Goal: Transaction & Acquisition: Purchase product/service

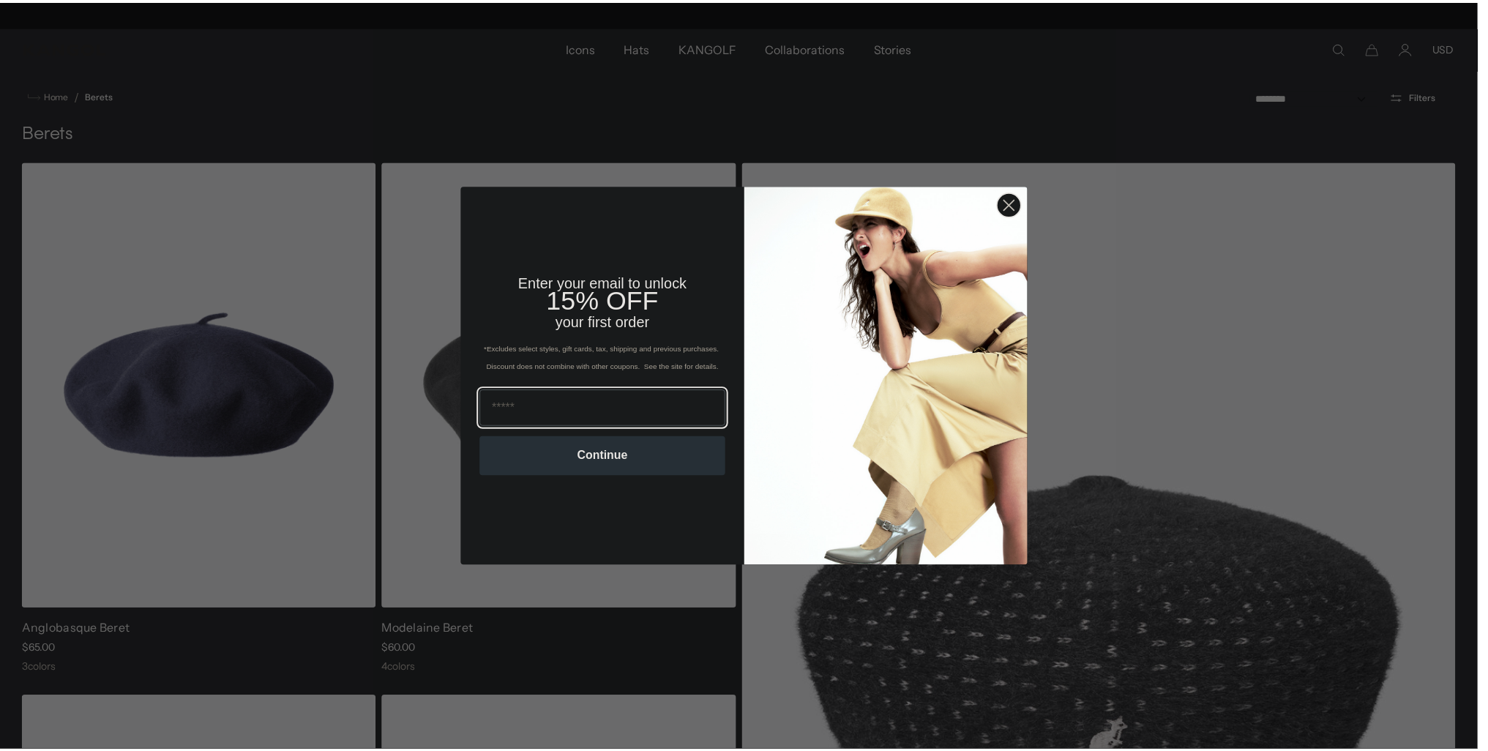
scroll to position [0, 302]
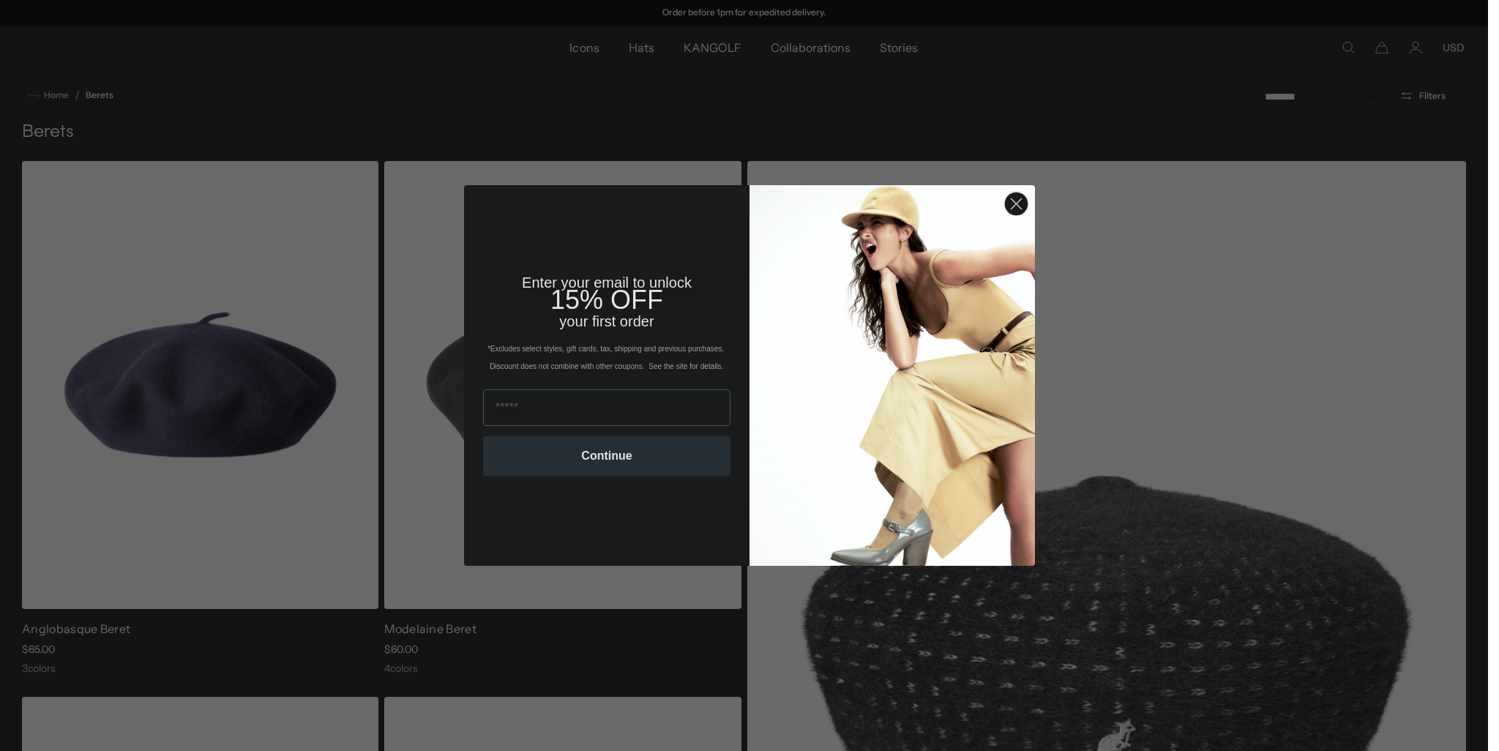
click at [1011, 200] on icon "Close dialog" at bounding box center [1016, 203] width 10 height 10
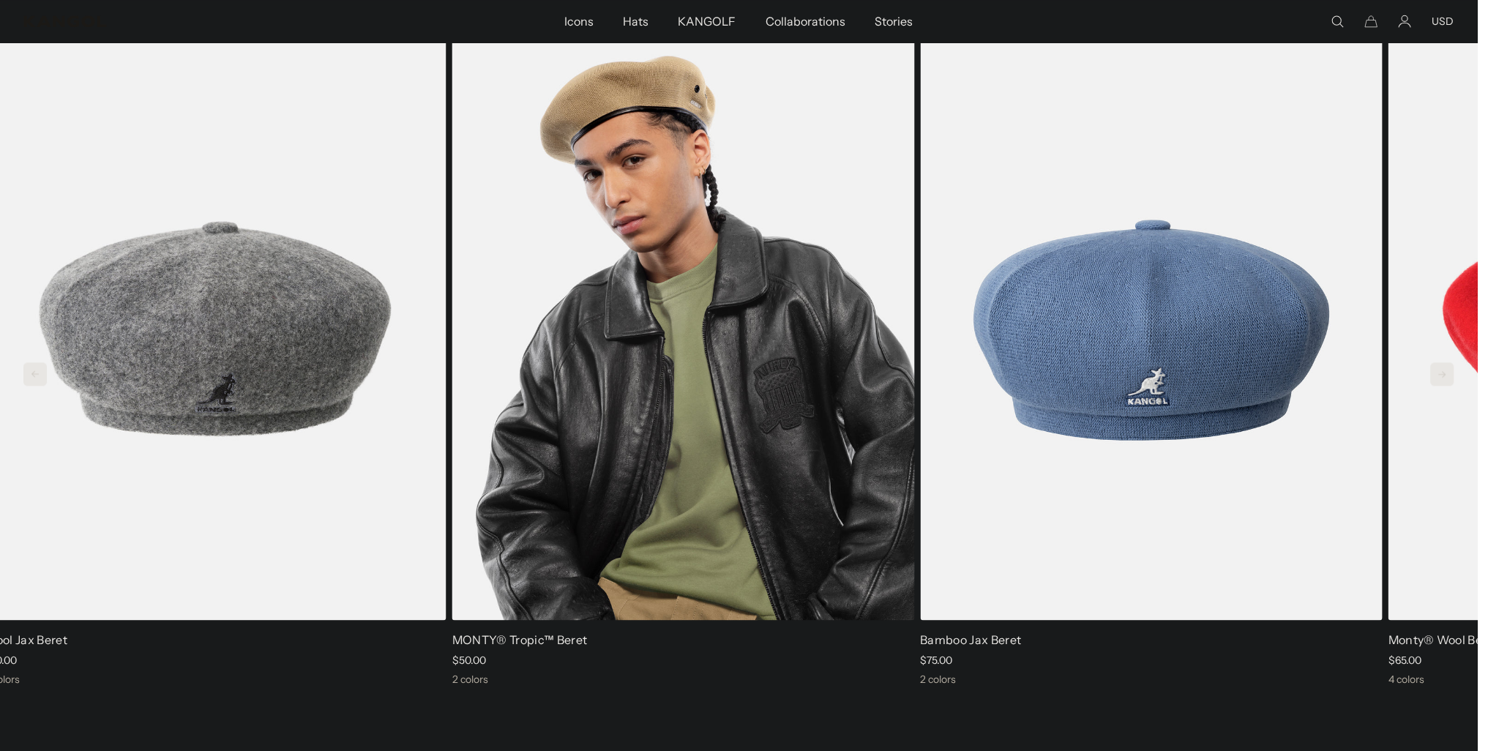
scroll to position [0, 0]
click at [831, 551] on img "2 of 9" at bounding box center [683, 330] width 462 height 580
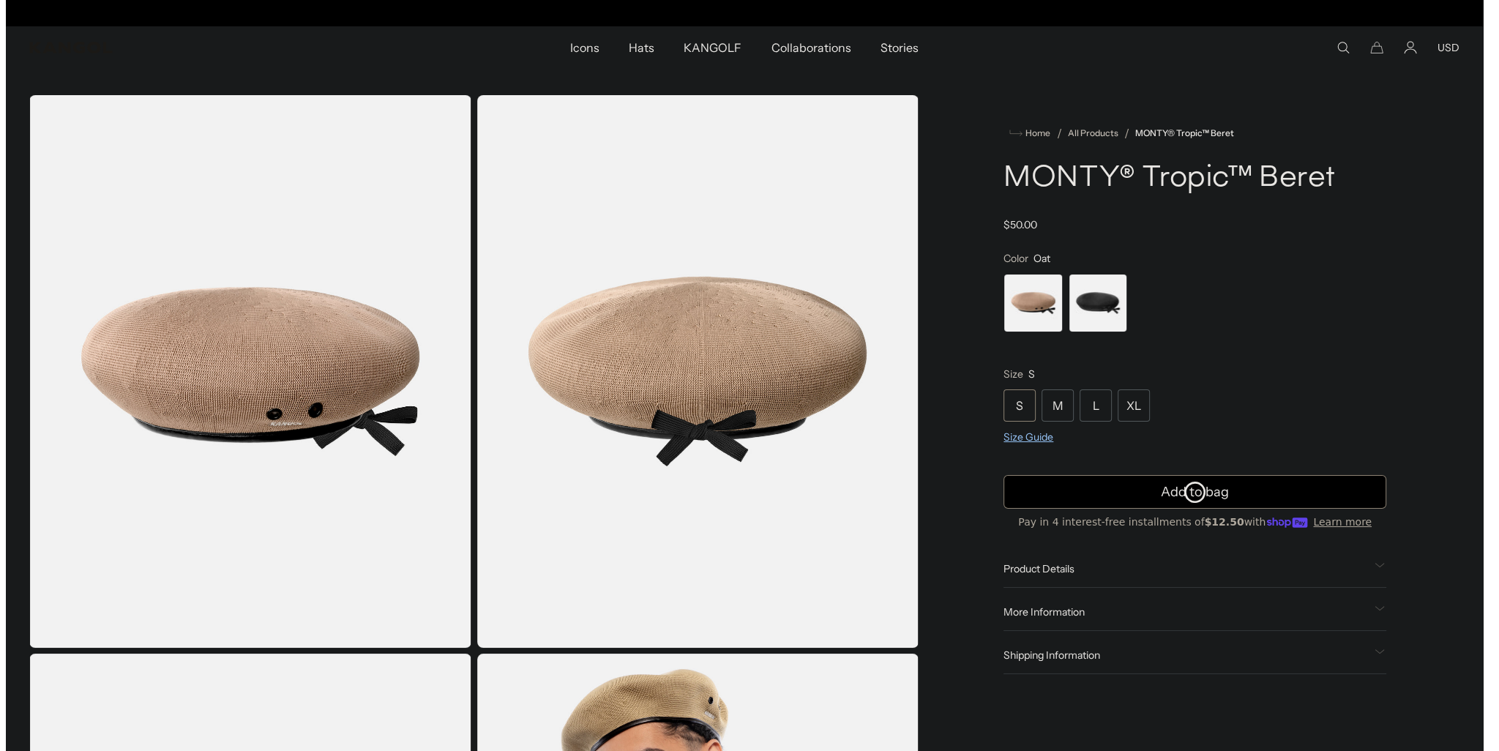
scroll to position [0, 302]
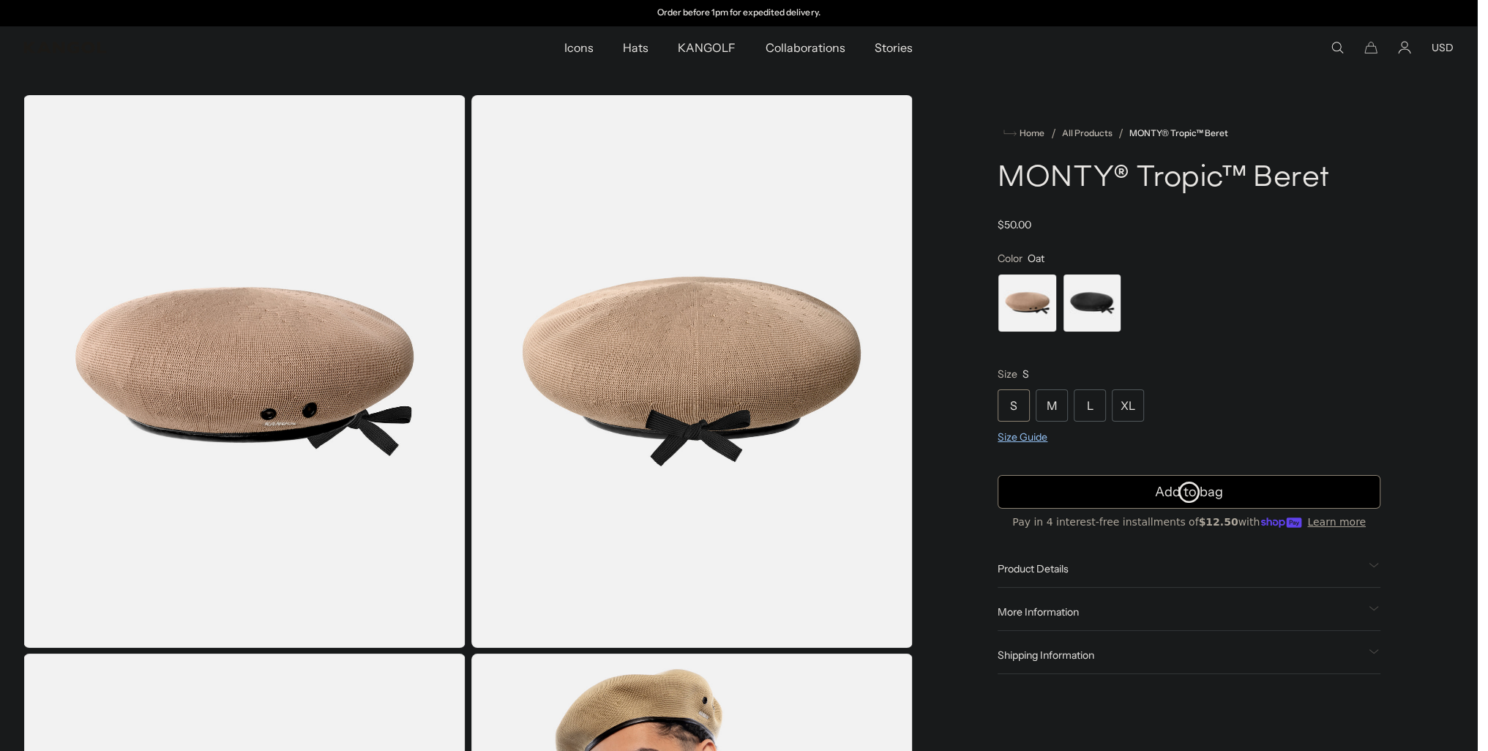
click at [1028, 441] on span "Size Guide" at bounding box center [1022, 436] width 50 height 13
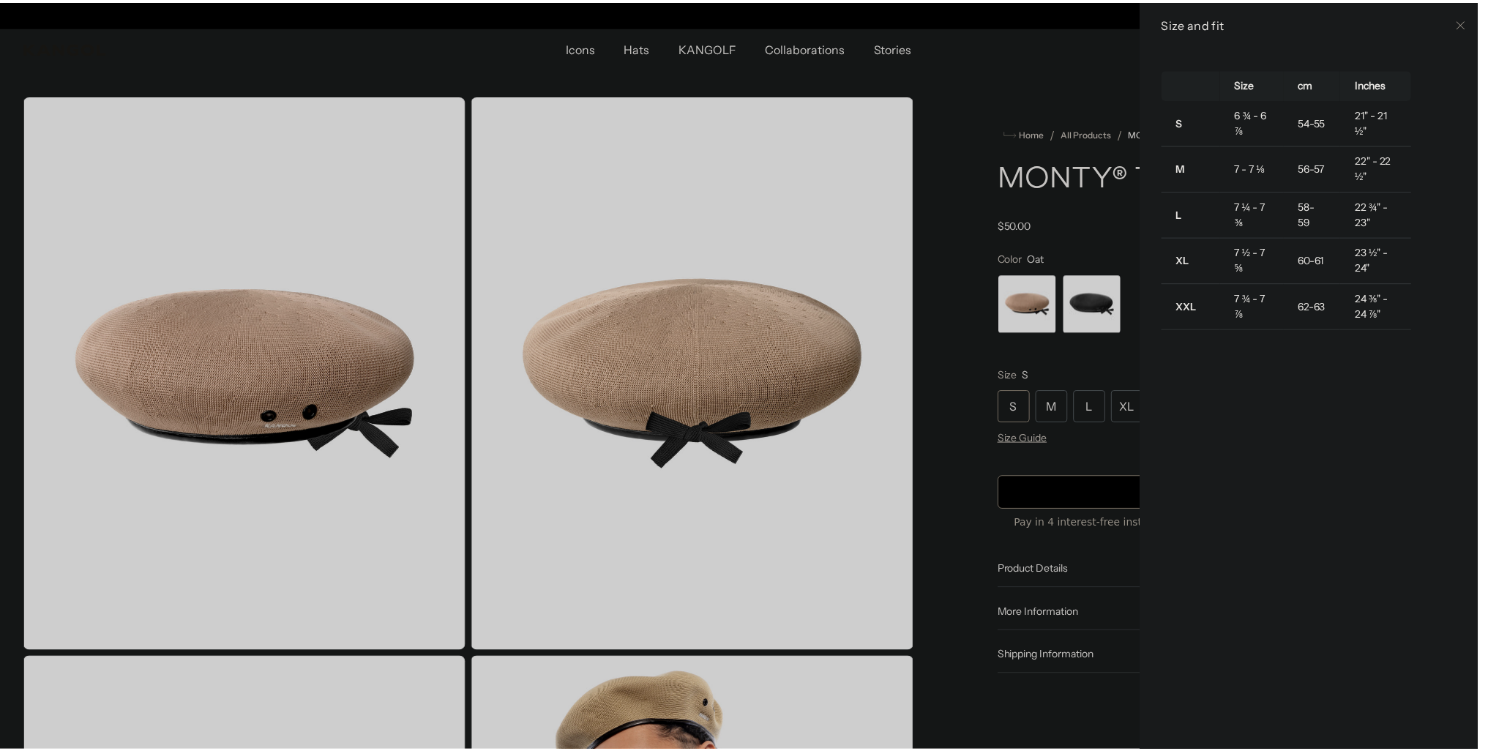
scroll to position [0, 0]
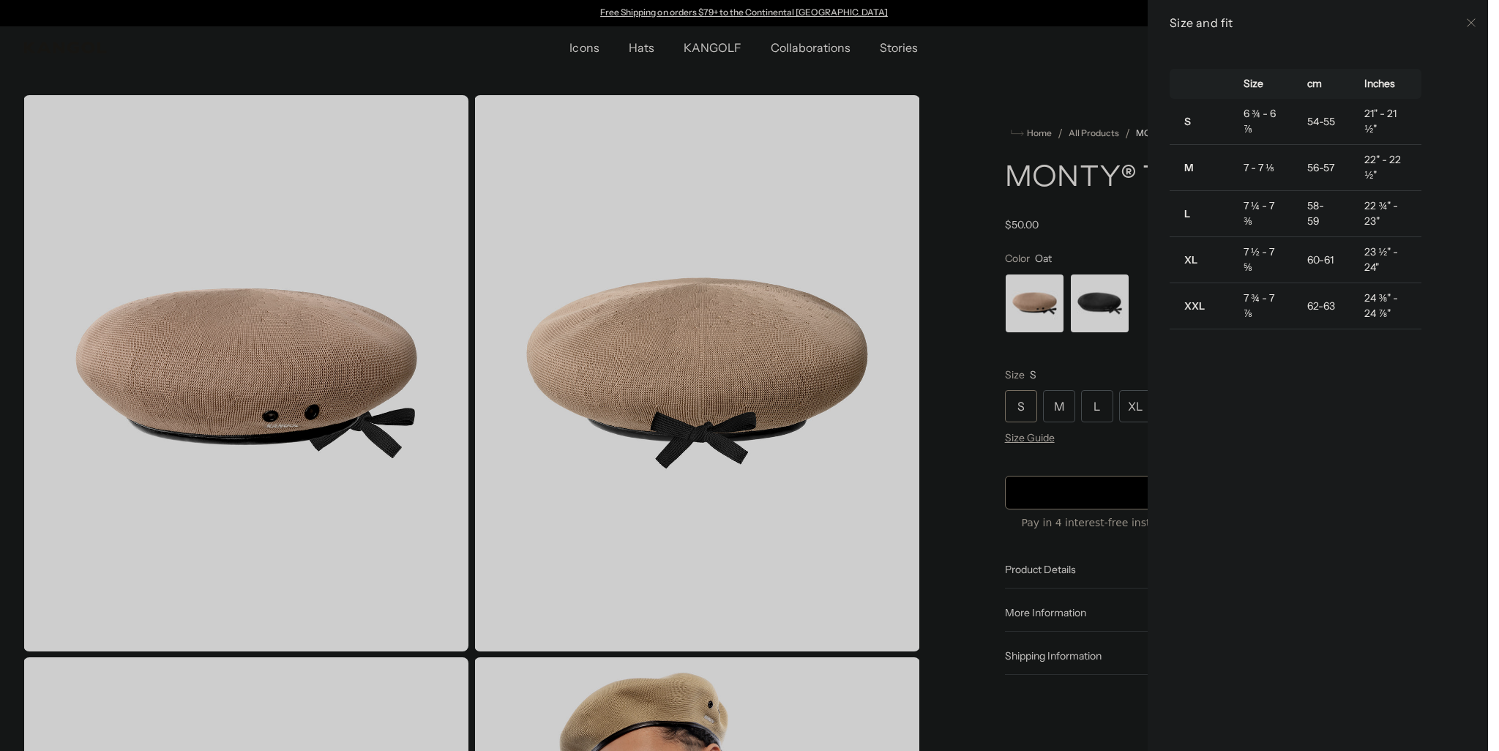
click at [1286, 379] on div "Size cm Inches S 6 ¾ - 6 ⅞ 54-55 21" - 21 ½" M 7 - 7 ⅛ 56-57 22" - 22 ½" L 7 ¼ …" at bounding box center [1322, 397] width 351 height 705
click at [951, 191] on div at bounding box center [749, 375] width 1499 height 751
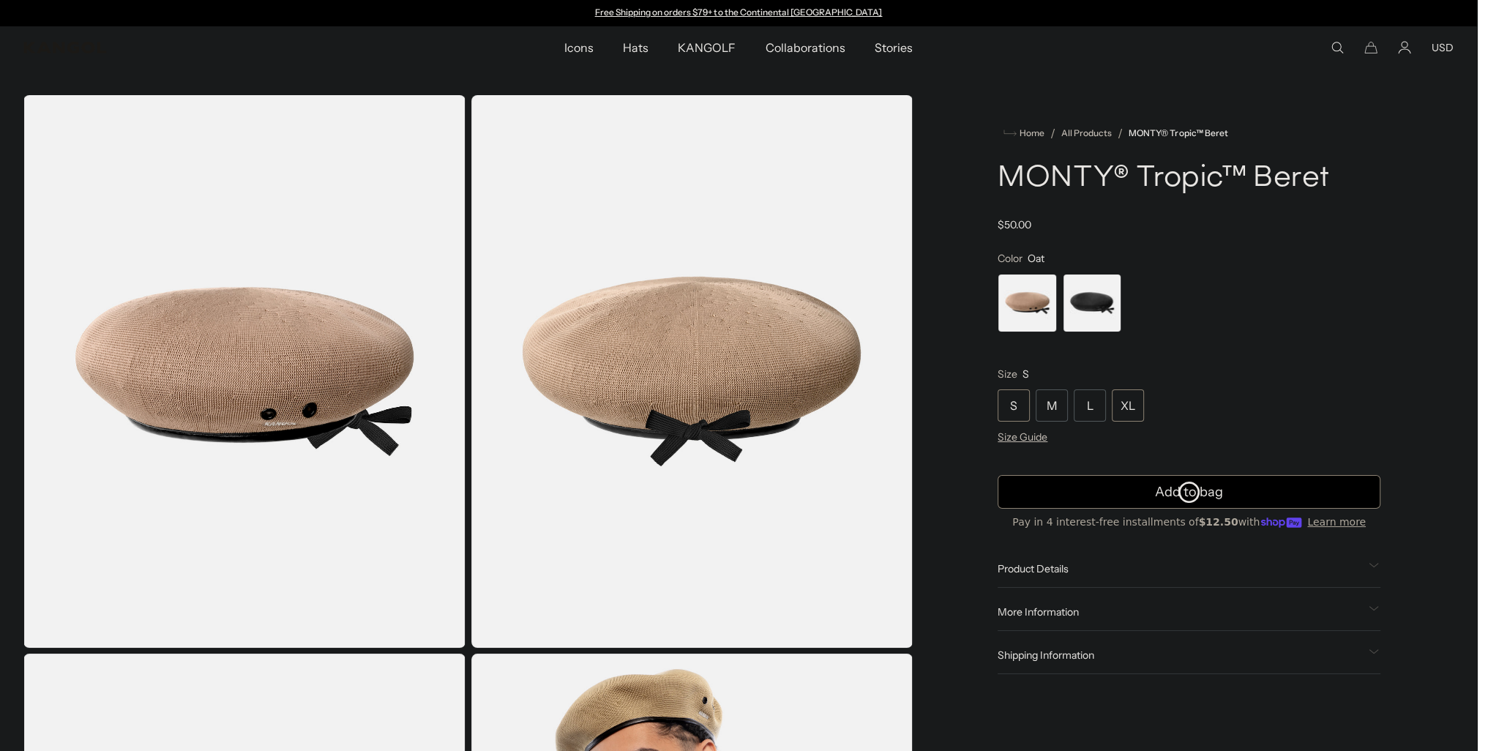
click at [1140, 401] on div "XL" at bounding box center [1128, 405] width 32 height 32
click at [1137, 408] on div "XL" at bounding box center [1128, 405] width 32 height 32
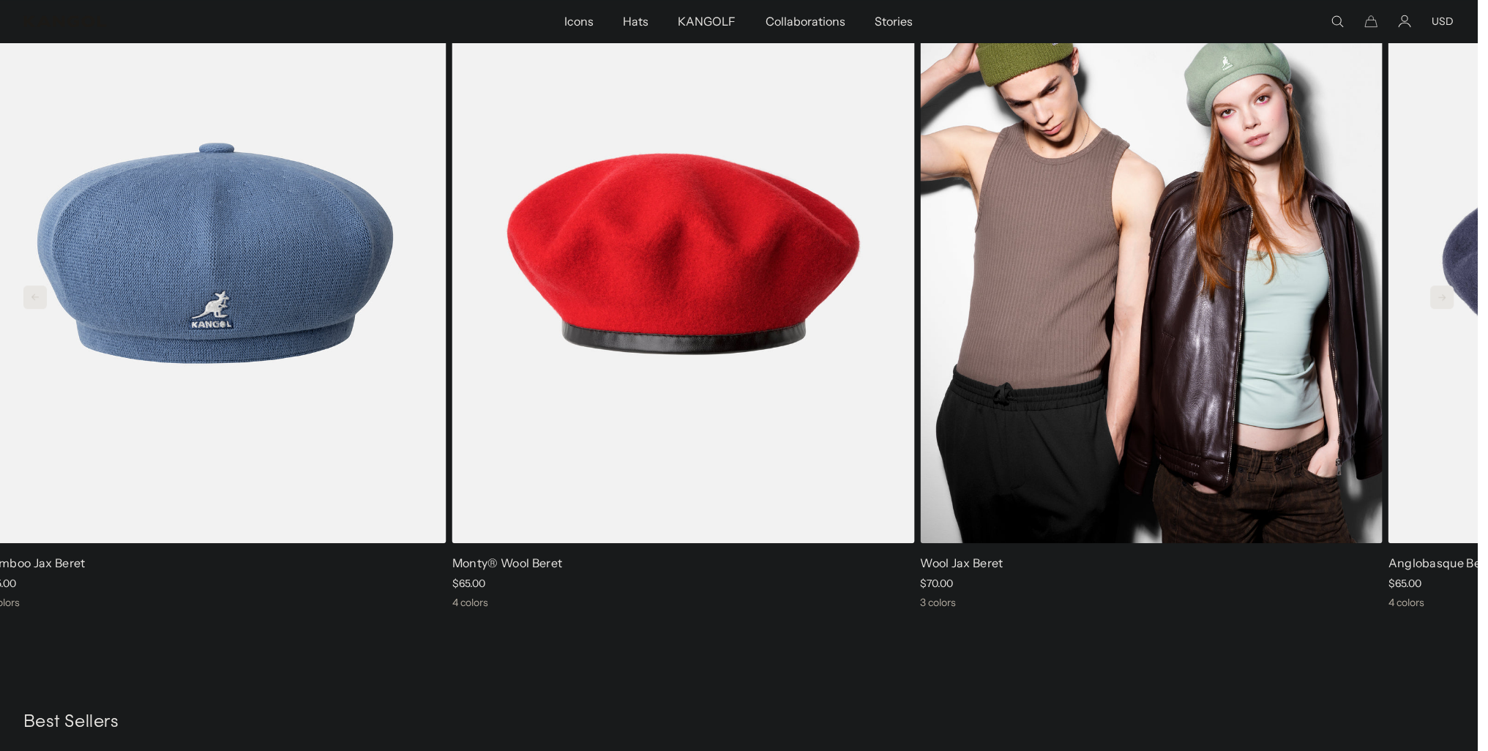
scroll to position [1390, 0]
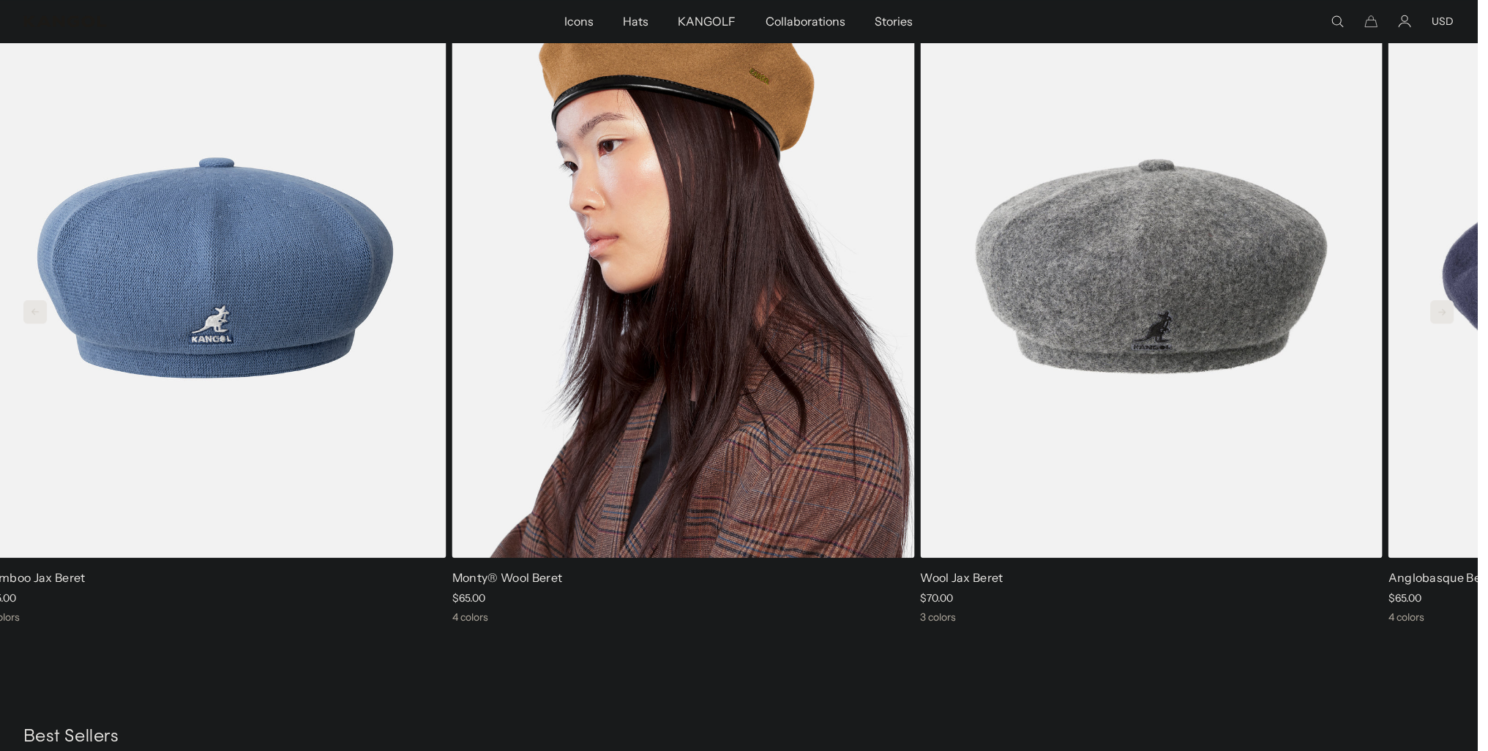
click at [856, 426] on img "2 of 5" at bounding box center [683, 267] width 462 height 580
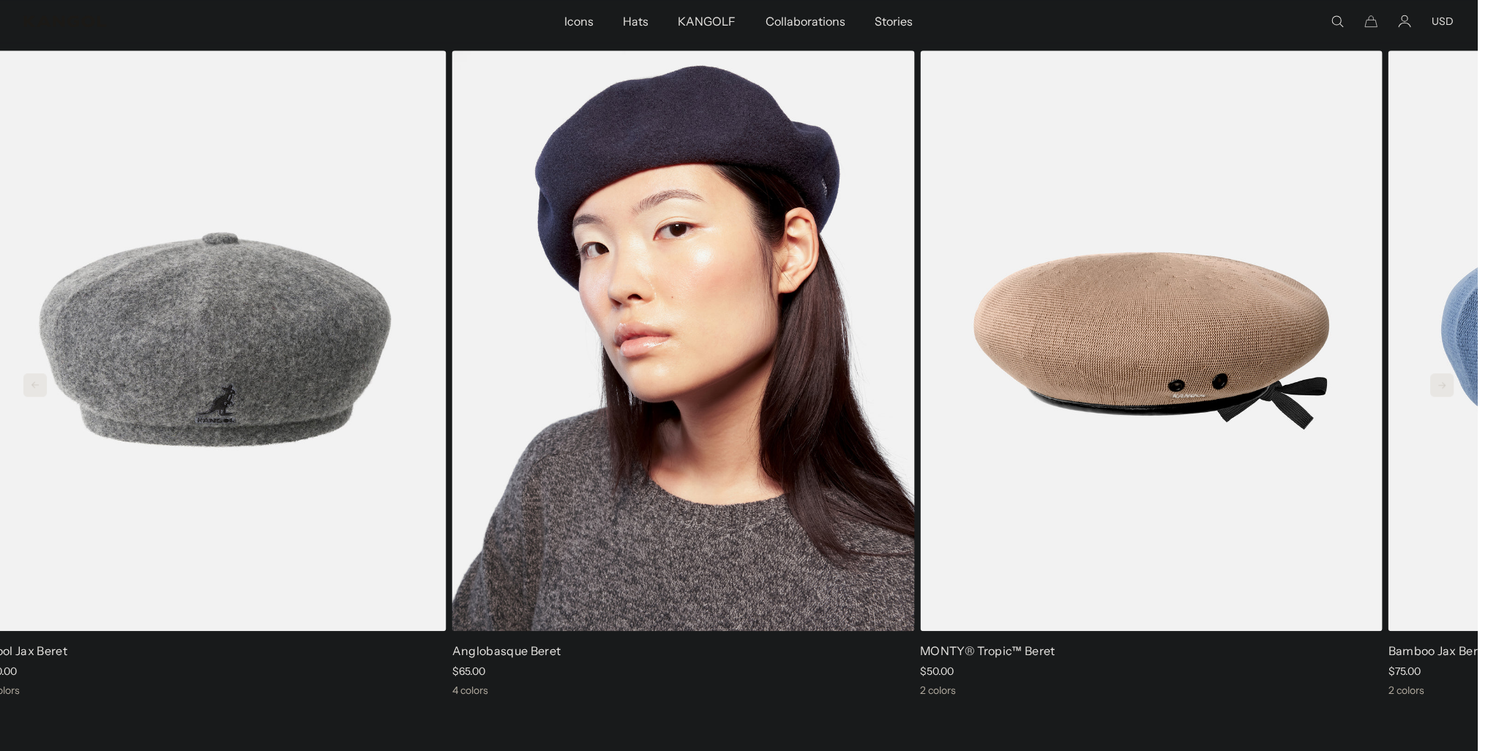
click at [768, 405] on img "2 of 5" at bounding box center [683, 340] width 462 height 580
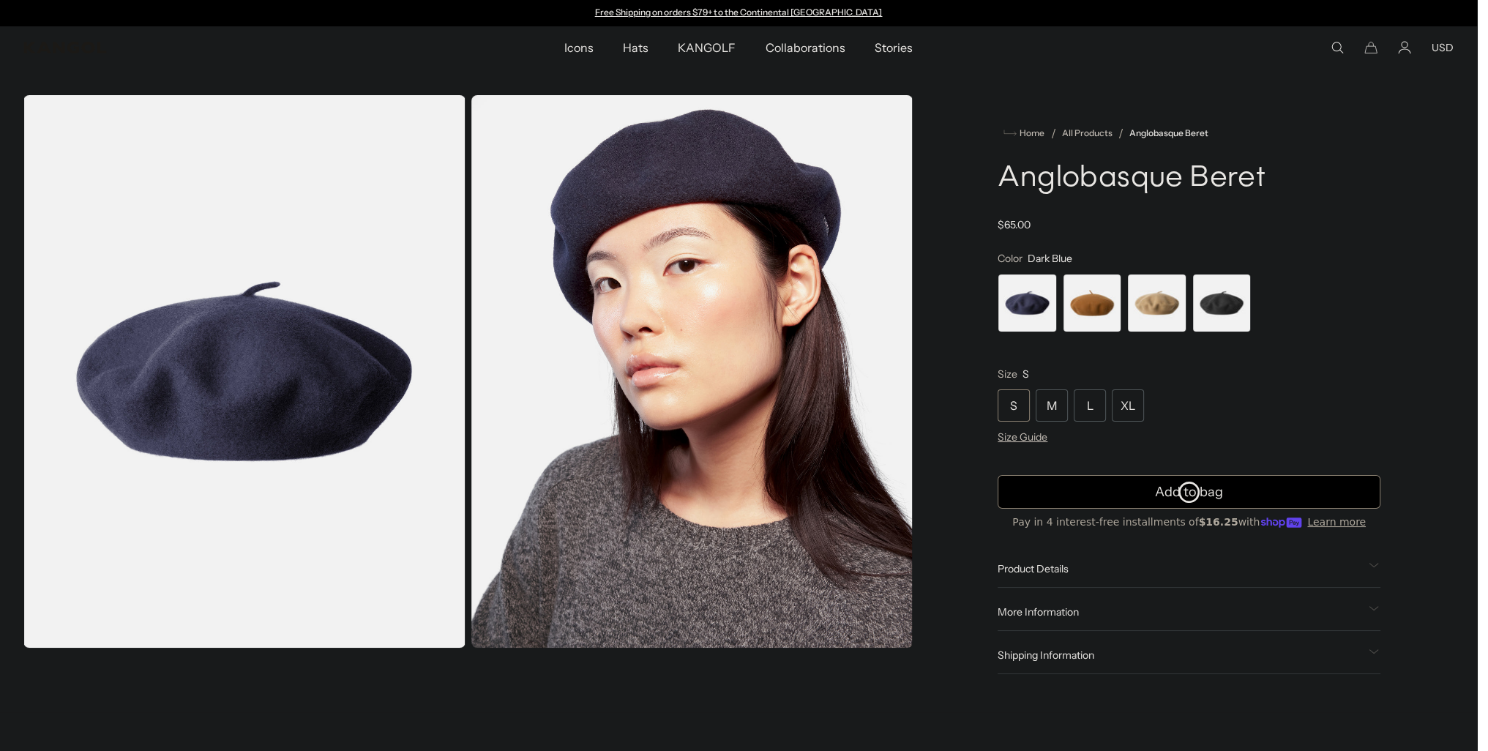
click at [1115, 310] on span "2 of 4" at bounding box center [1092, 303] width 59 height 59
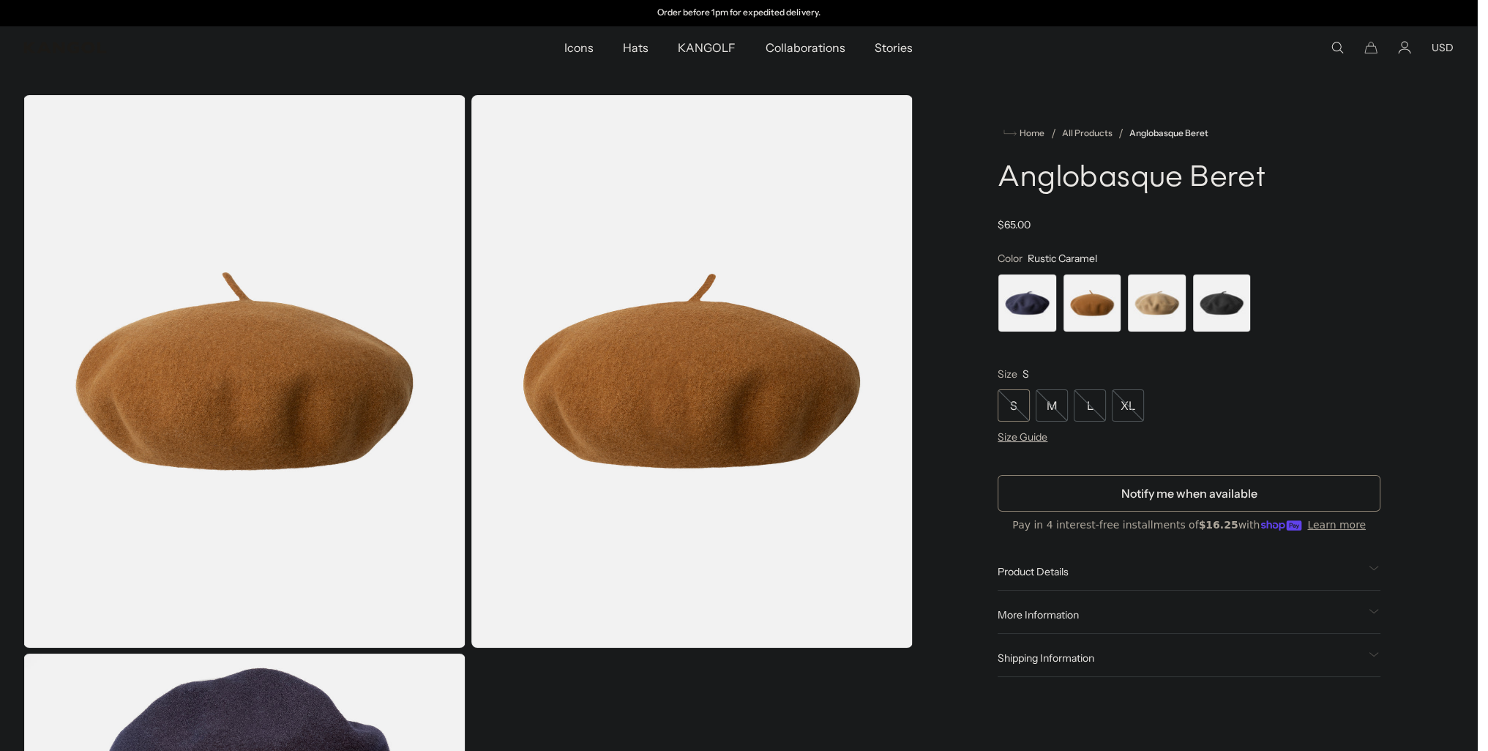
click at [1186, 305] on span "3 of 4" at bounding box center [1156, 303] width 59 height 59
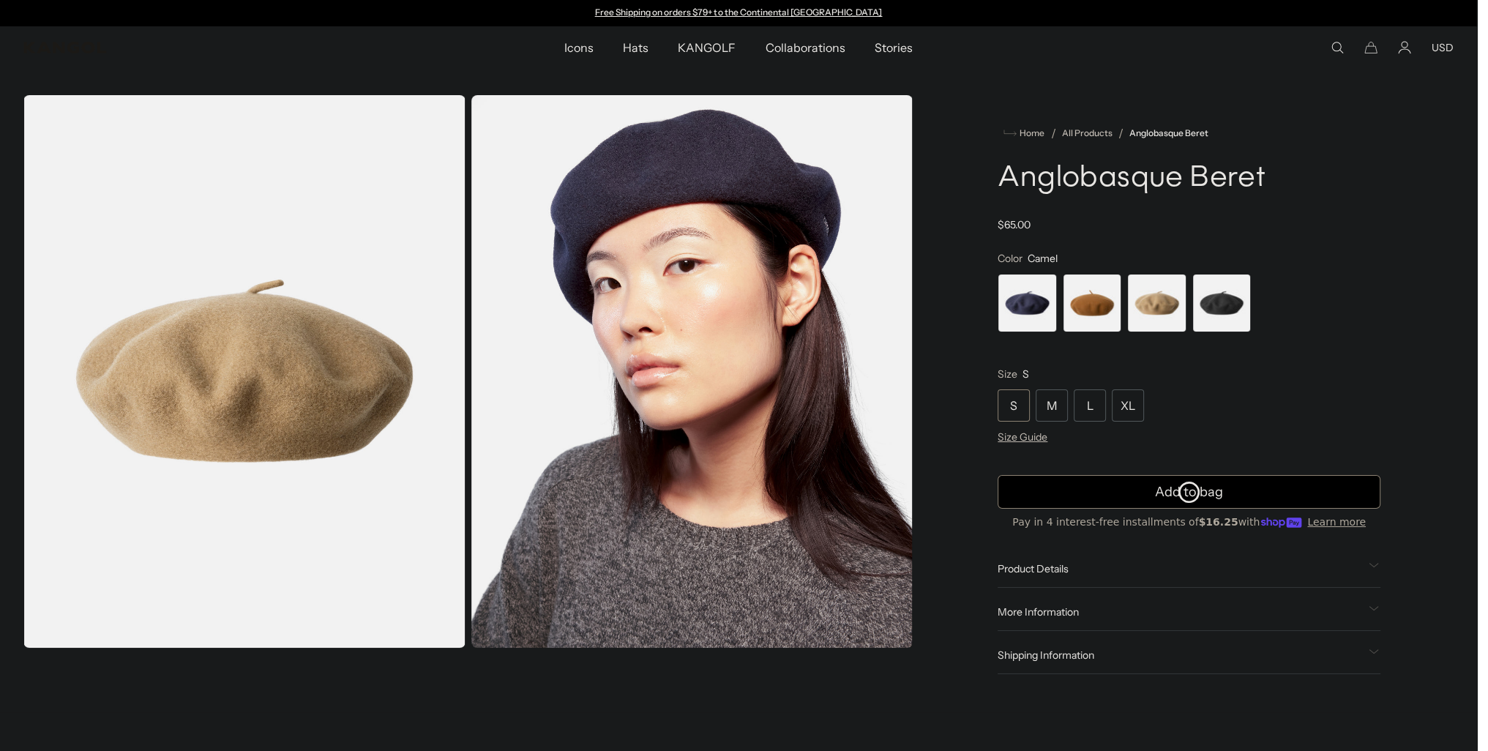
click at [1247, 310] on span "4 of 4" at bounding box center [1221, 303] width 59 height 59
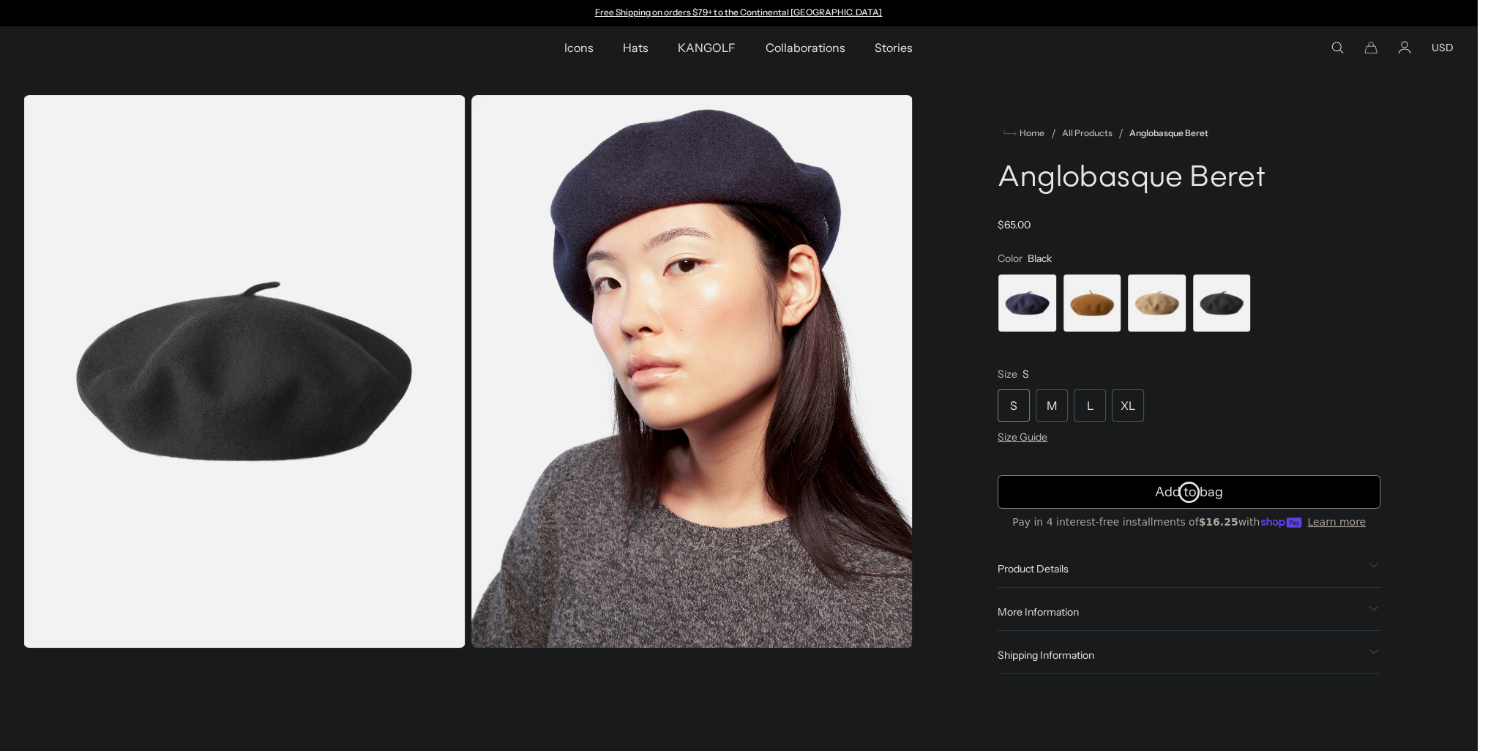
click at [1027, 313] on span "1 of 4" at bounding box center [1026, 303] width 59 height 59
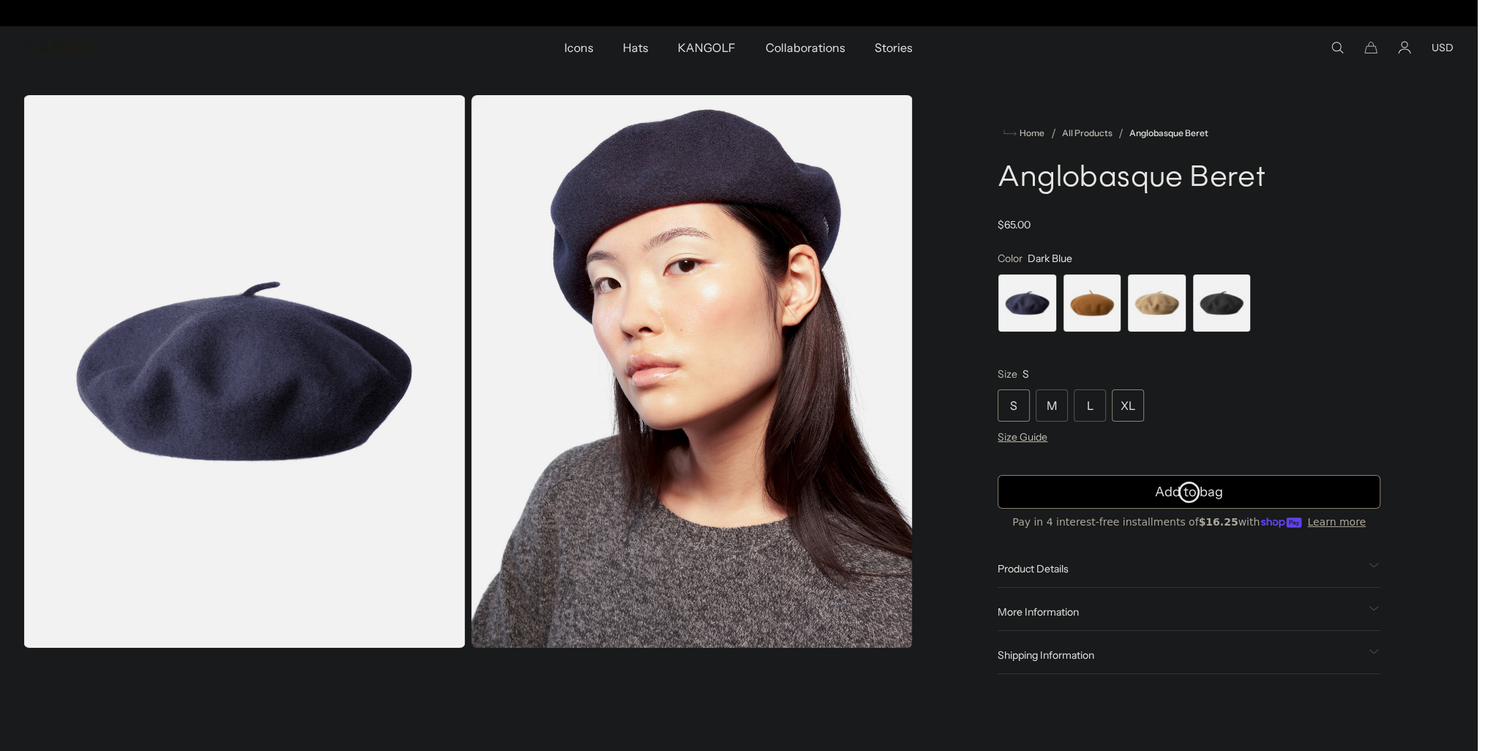
scroll to position [0, 302]
click at [1130, 408] on div "XL" at bounding box center [1128, 405] width 32 height 32
click at [1153, 315] on span "3 of 4" at bounding box center [1156, 303] width 59 height 59
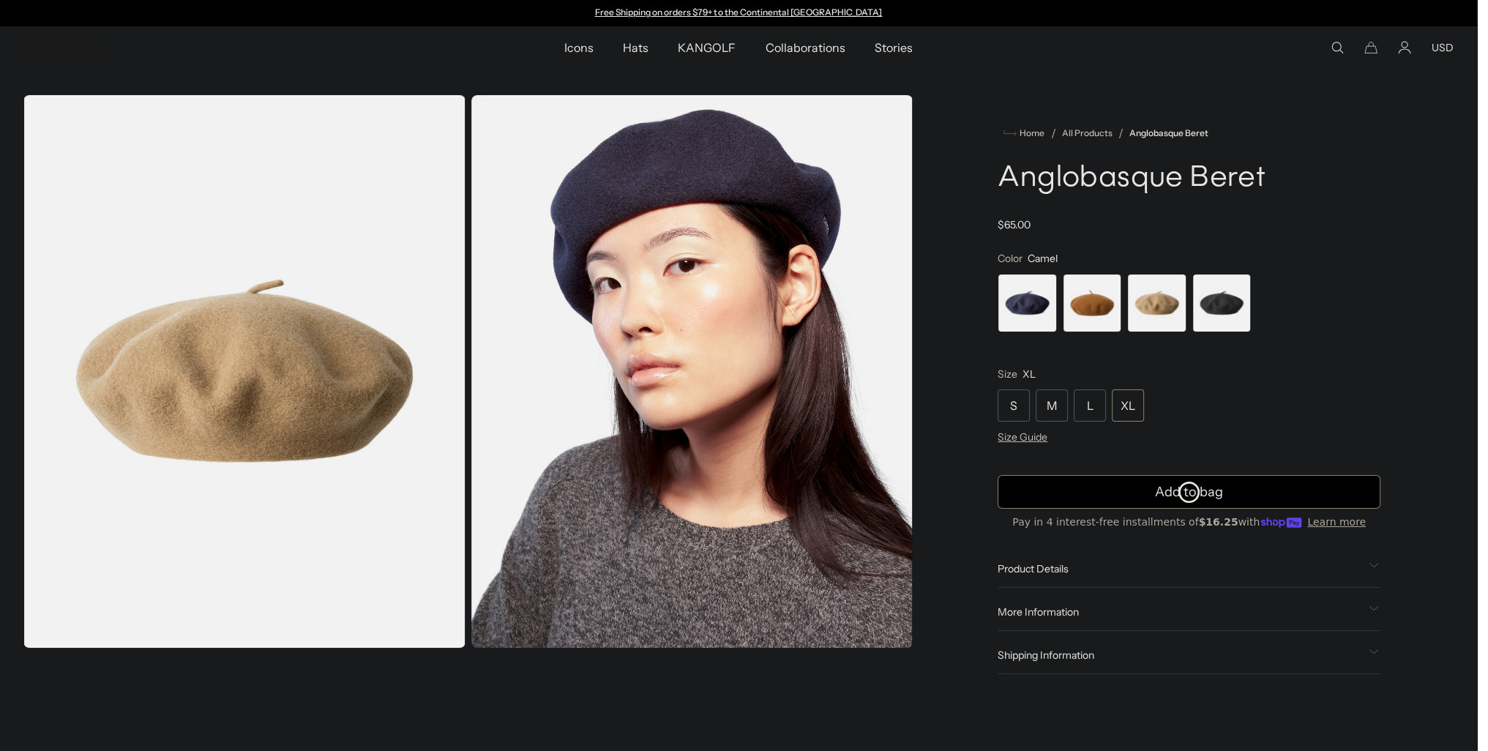
click at [1108, 311] on span "2 of 4" at bounding box center [1092, 303] width 59 height 59
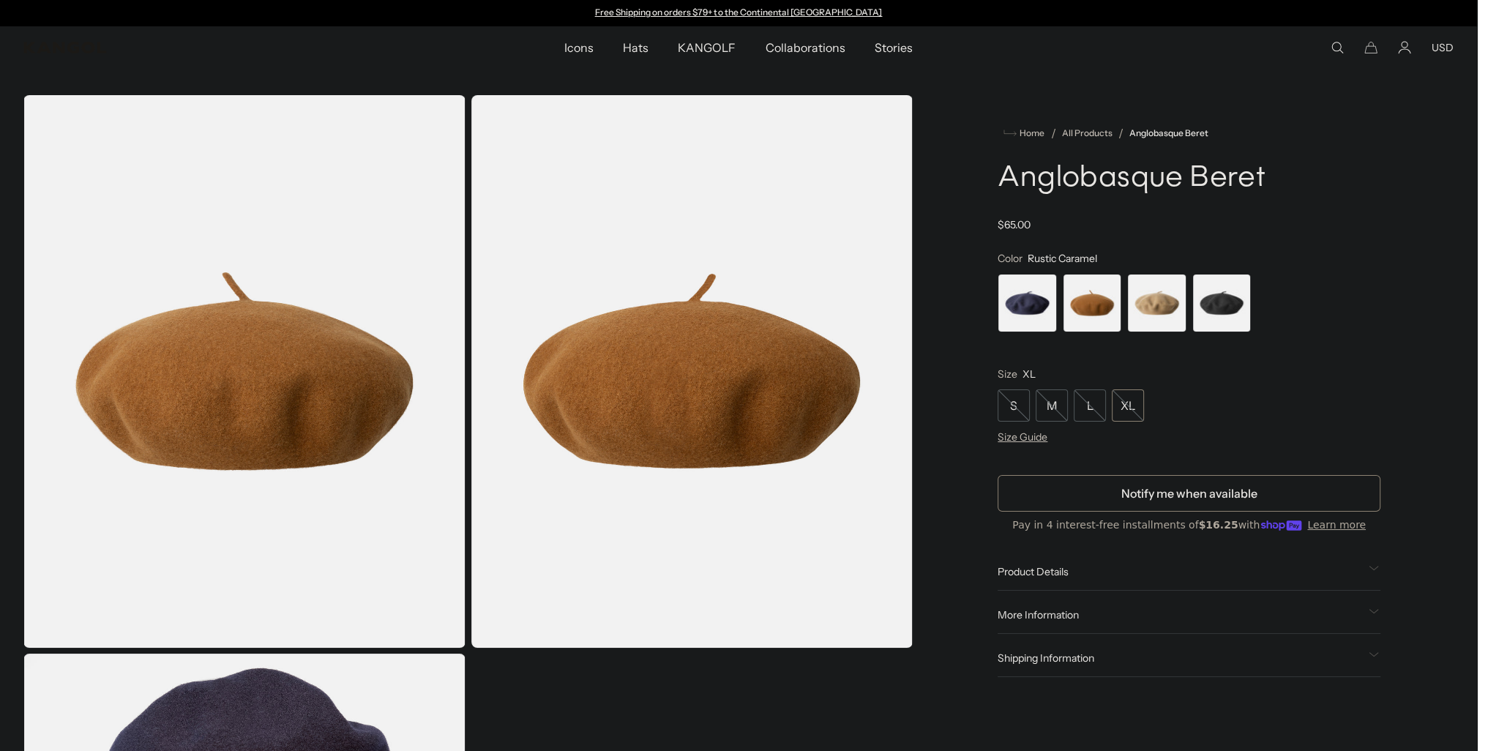
click at [1171, 317] on span "3 of 4" at bounding box center [1156, 303] width 59 height 59
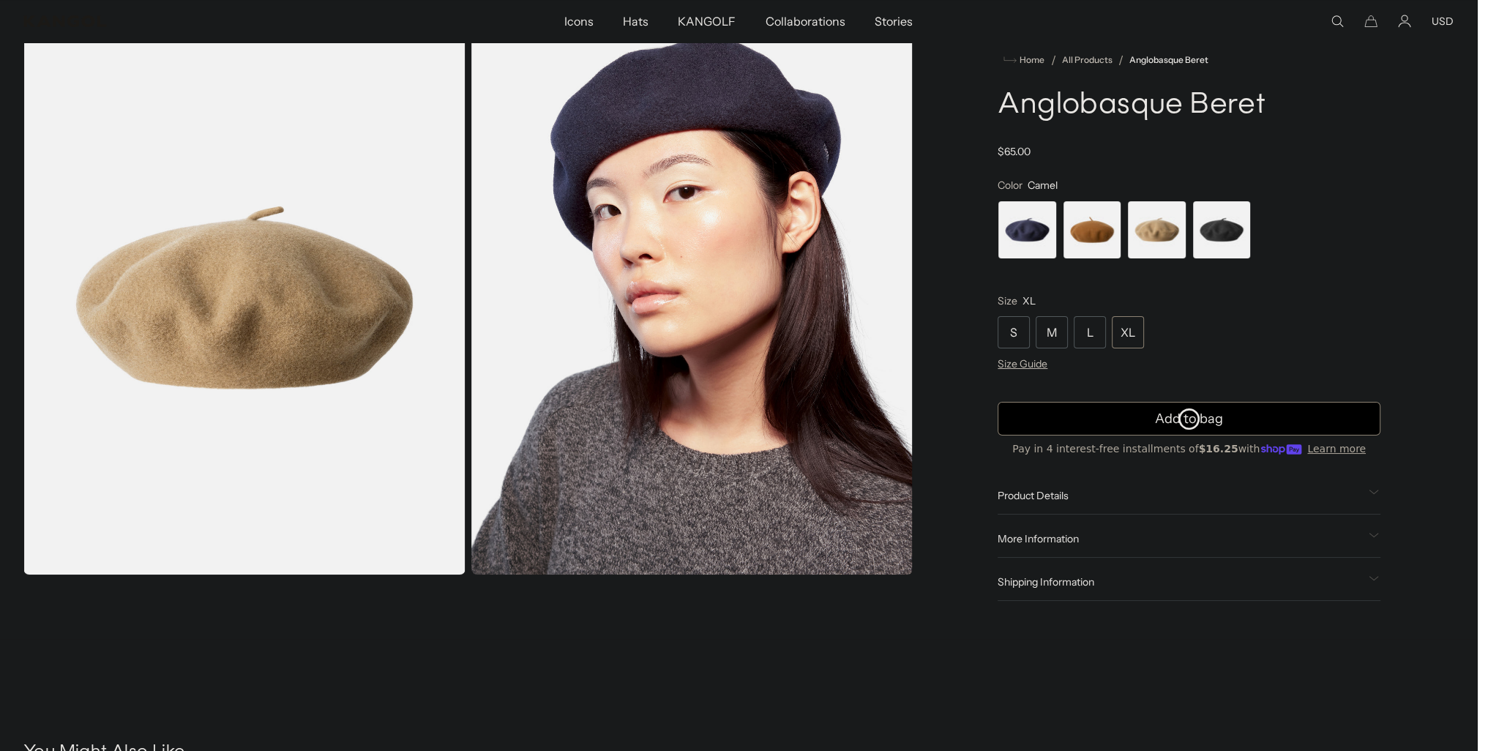
click at [1453, 27] on button "USD" at bounding box center [1442, 21] width 22 height 13
click at [1412, 156] on div "Home / All Products / Anglobasque Beret Anglobasque Beret Regular price $65.00 …" at bounding box center [1188, 326] width 529 height 608
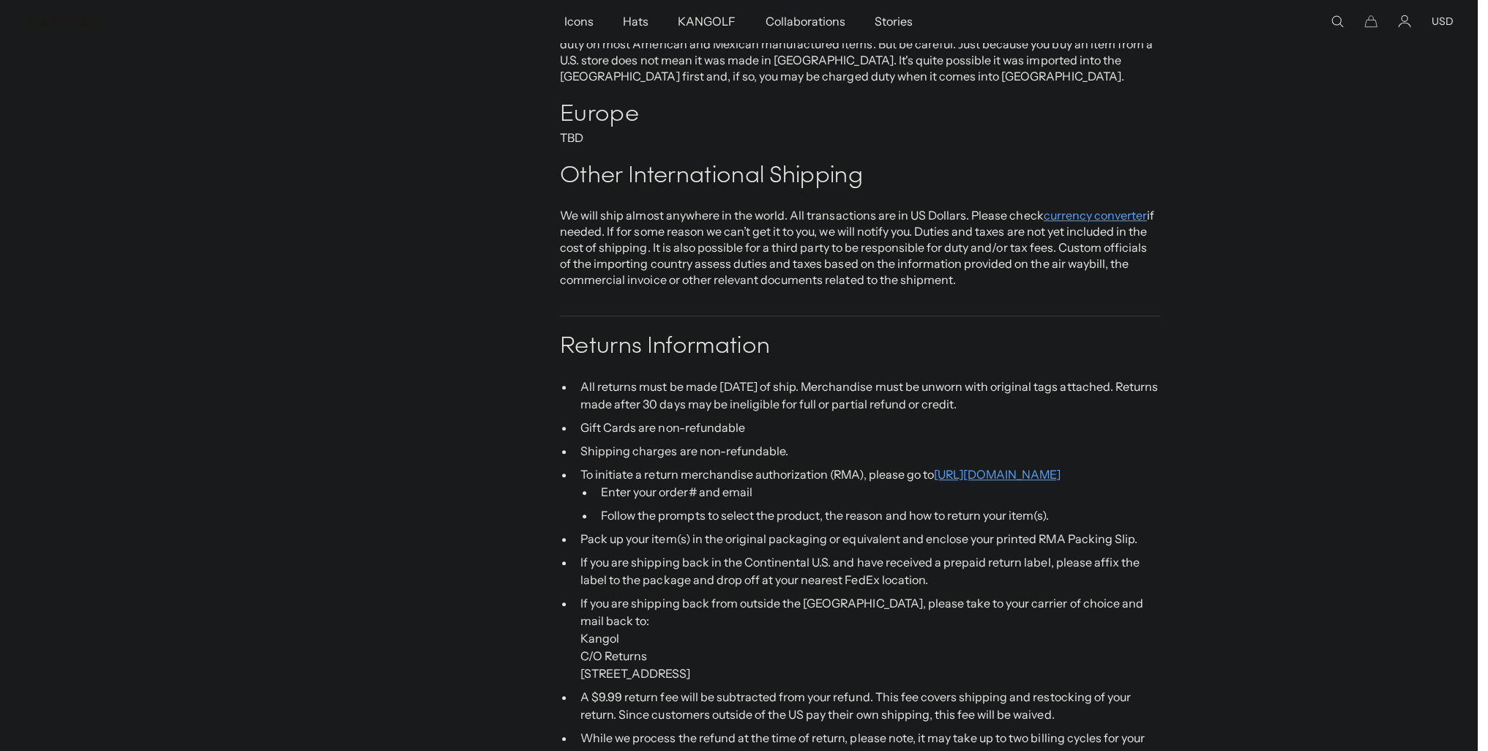
scroll to position [0, 302]
click at [1104, 208] on link "currency converter" at bounding box center [1095, 215] width 104 height 15
